Goal: Entertainment & Leisure: Consume media (video, audio)

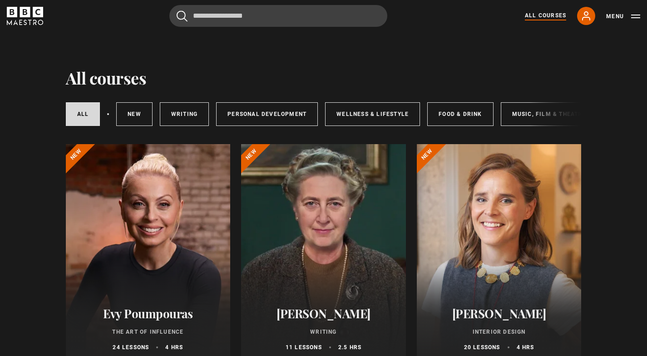
click at [484, 276] on div at bounding box center [499, 253] width 165 height 218
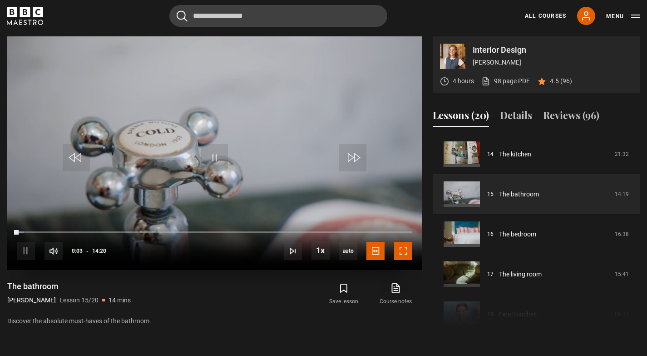
click at [400, 255] on span "Video Player" at bounding box center [403, 251] width 18 height 18
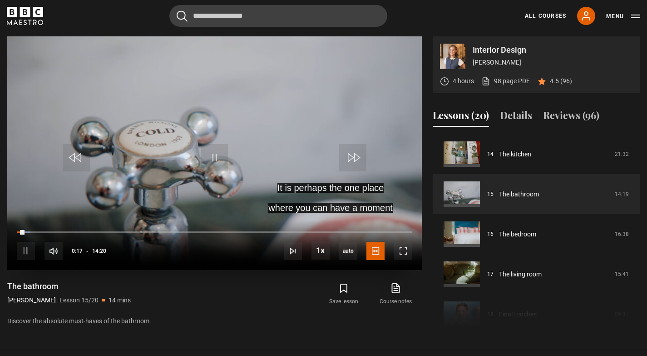
click at [214, 194] on video "Video Player" at bounding box center [214, 152] width 415 height 233
click at [588, 16] on icon at bounding box center [586, 15] width 11 height 11
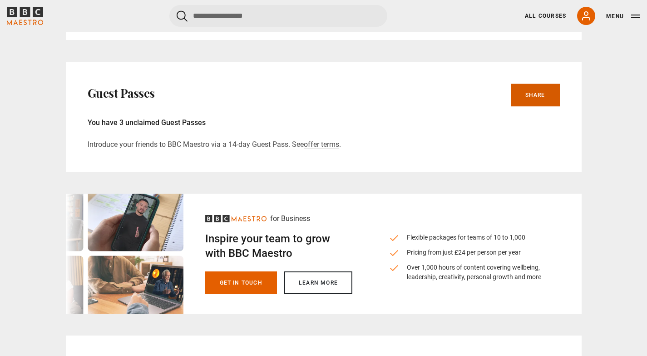
click at [536, 91] on link "Share" at bounding box center [535, 95] width 49 height 23
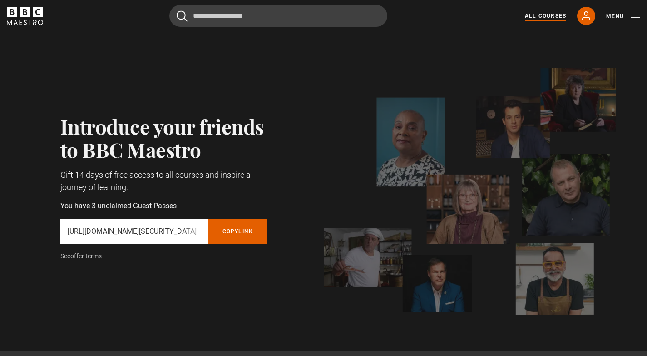
click at [547, 15] on link "All Courses" at bounding box center [545, 16] width 41 height 8
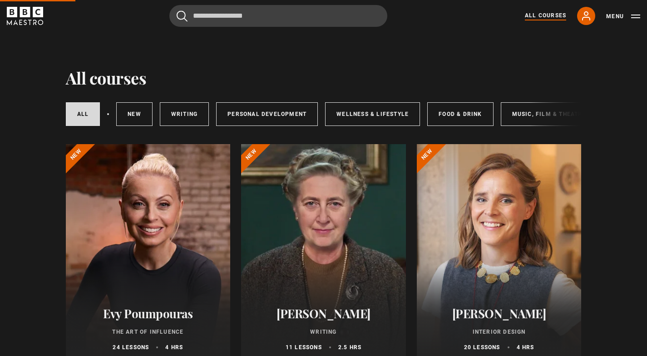
click at [500, 188] on div at bounding box center [499, 253] width 165 height 218
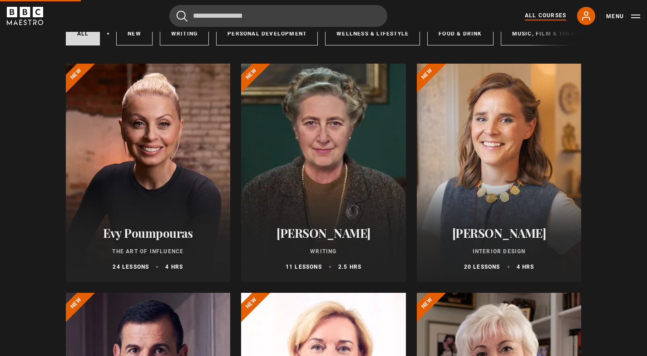
scroll to position [112, 0]
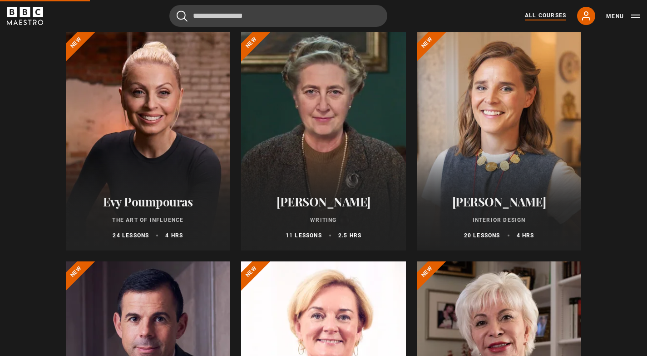
click at [500, 179] on div at bounding box center [499, 141] width 165 height 218
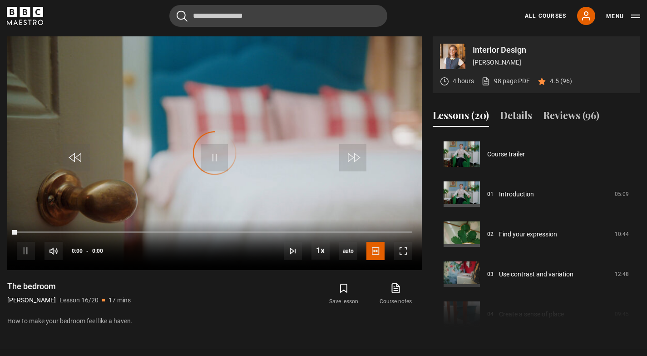
scroll to position [600, 0]
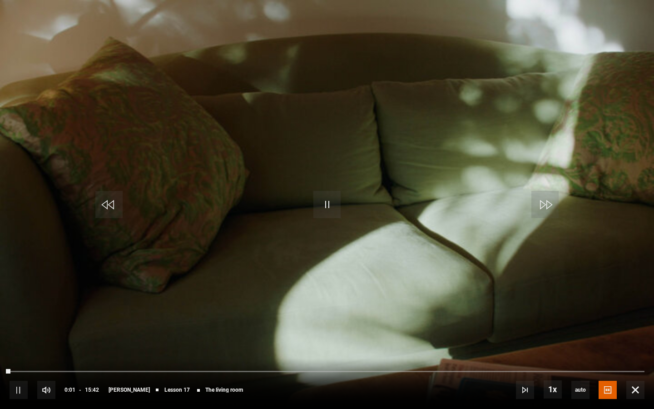
click at [402, 307] on video "Video Player" at bounding box center [327, 204] width 654 height 409
click at [420, 278] on video "Video Player" at bounding box center [327, 204] width 654 height 409
click at [635, 355] on span "Video Player" at bounding box center [635, 390] width 18 height 18
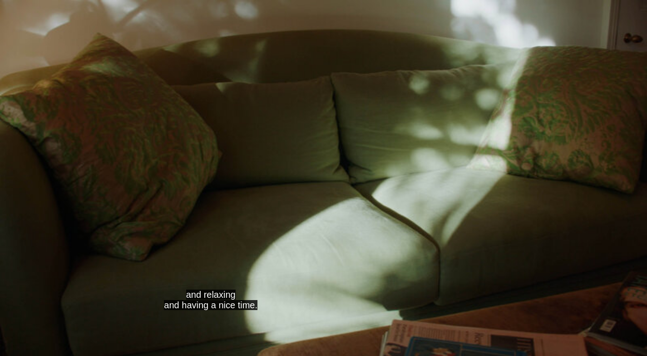
scroll to position [582, 0]
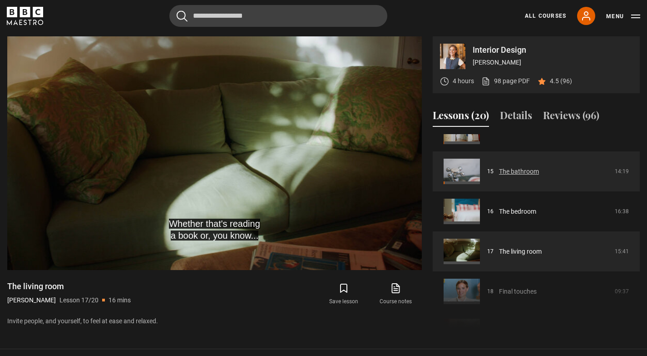
click at [524, 174] on link "The bathroom" at bounding box center [519, 172] width 40 height 10
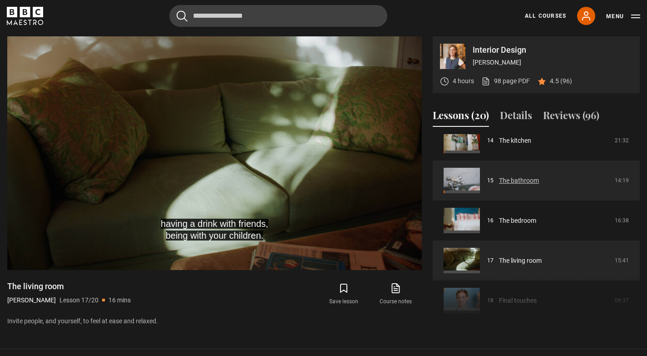
scroll to position [544, 0]
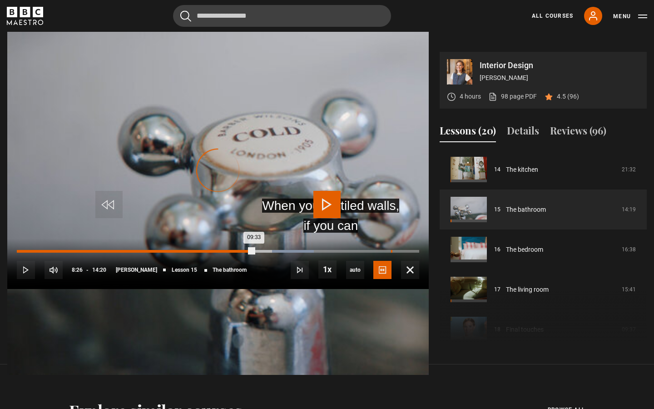
click at [384, 253] on div "Loaded : 73.84% 08:26 09:33" at bounding box center [218, 251] width 402 height 3
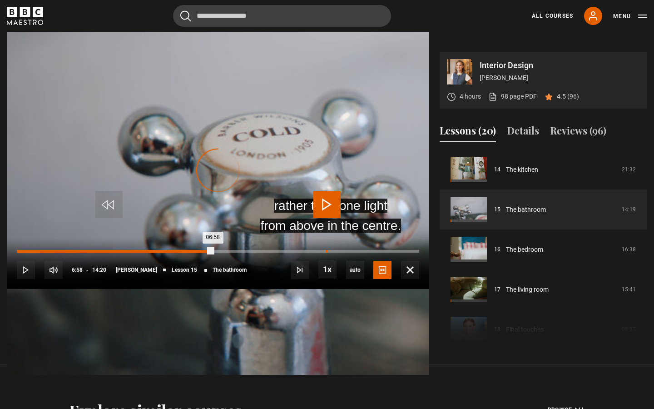
click at [318, 253] on div "Loaded : 0.00% 06:58 06:58" at bounding box center [218, 251] width 402 height 3
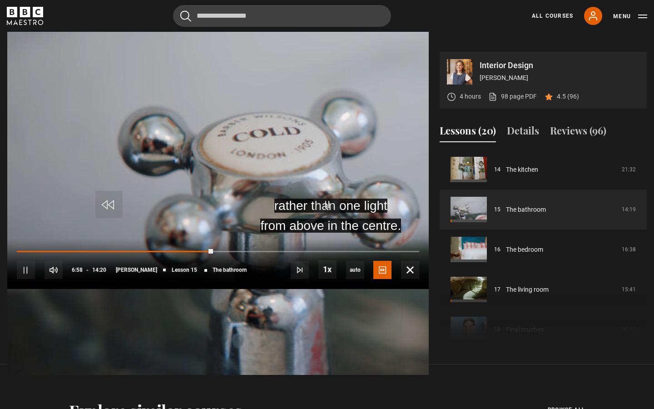
click at [294, 253] on video "Video Player" at bounding box center [217, 170] width 421 height 409
click at [322, 207] on span "Video Player" at bounding box center [326, 204] width 27 height 27
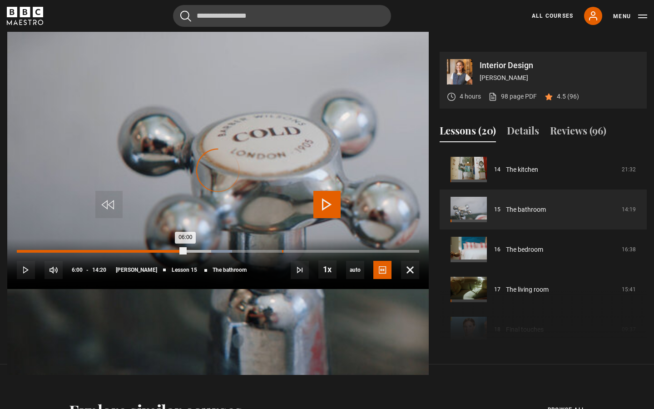
click at [275, 253] on div "Loaded : 53.49% 05:59 06:00" at bounding box center [218, 251] width 402 height 3
click at [256, 253] on div "05:24" at bounding box center [256, 251] width 1 height 3
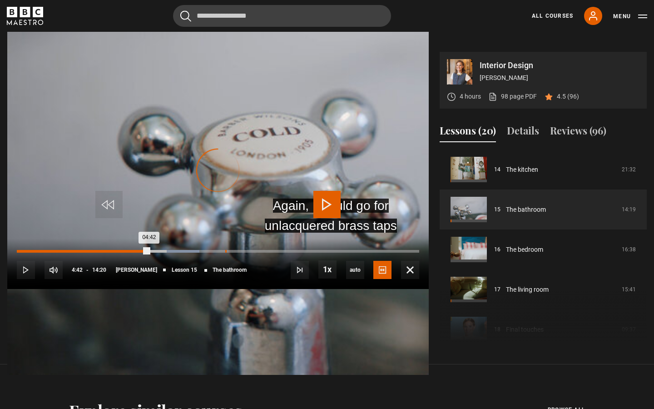
click at [218, 253] on div "Loaded : 45.35% 04:42 04:42" at bounding box center [218, 251] width 402 height 3
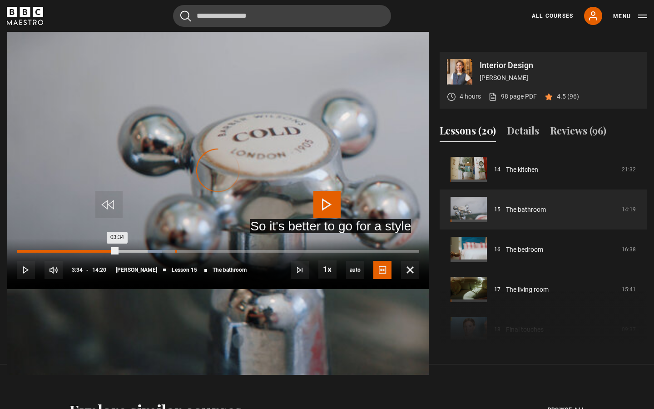
click at [168, 253] on div "Loaded : 36.05% 03:34 03:34" at bounding box center [218, 251] width 402 height 3
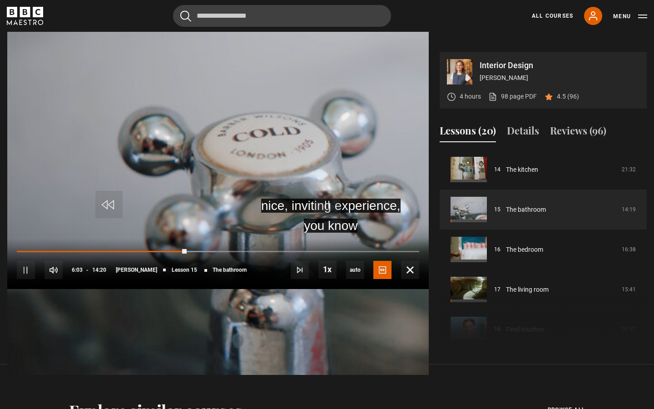
click at [209, 287] on video "Video Player" at bounding box center [217, 170] width 421 height 409
click at [330, 205] on span "Video Player" at bounding box center [326, 204] width 27 height 27
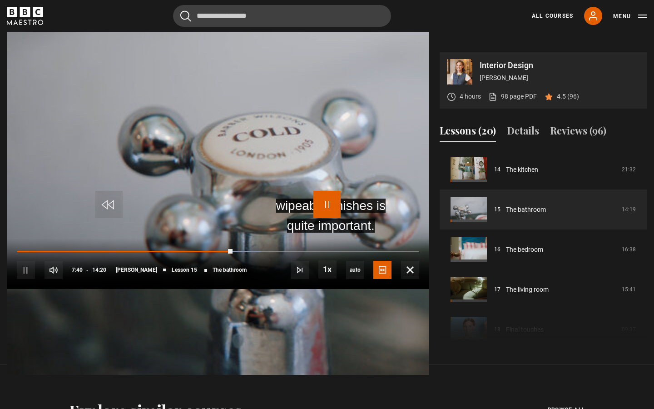
click at [316, 206] on span "Video Player" at bounding box center [326, 204] width 27 height 27
click at [330, 205] on span "Video Player" at bounding box center [326, 204] width 27 height 27
